Goal: Navigation & Orientation: Find specific page/section

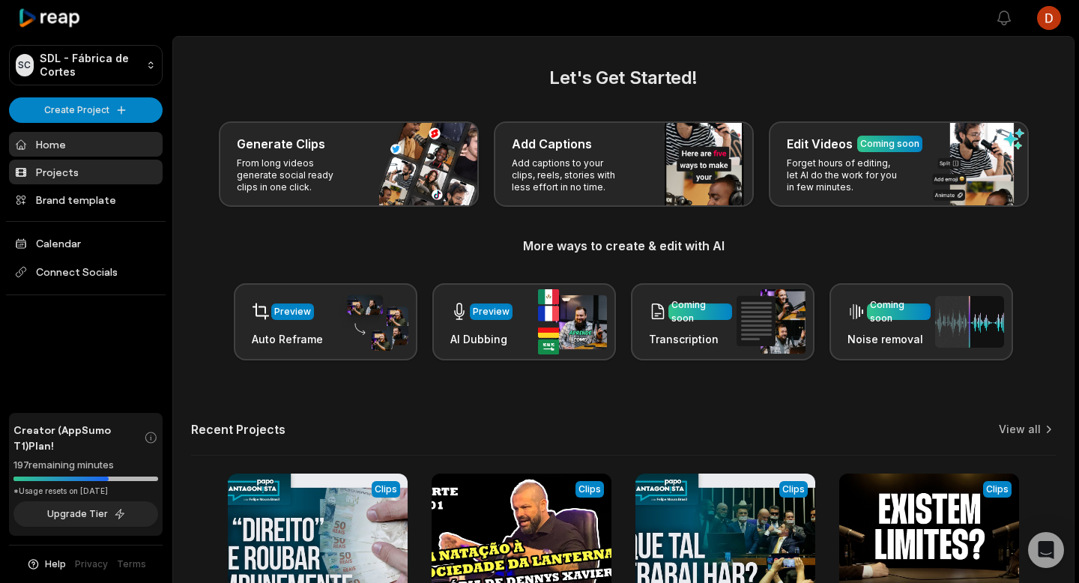
click at [115, 176] on link "Projects" at bounding box center [86, 172] width 154 height 25
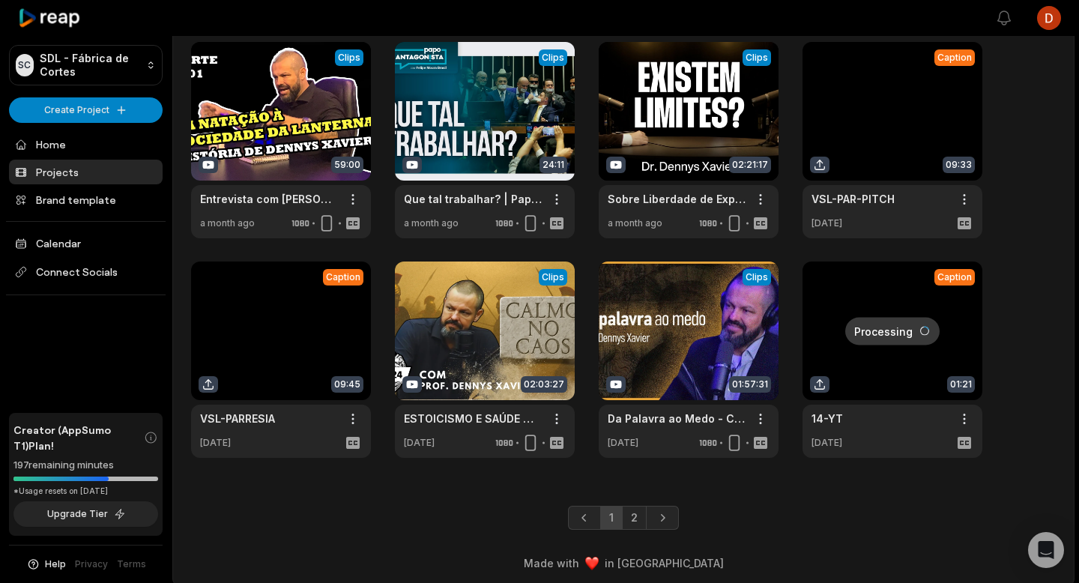
scroll to position [290, 0]
